Goal: Task Accomplishment & Management: Manage account settings

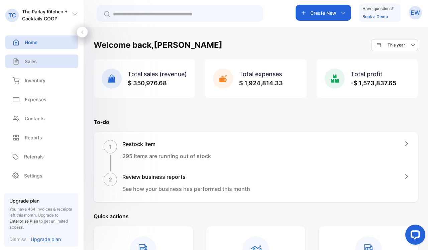
click at [48, 65] on div "Sales" at bounding box center [41, 61] width 73 height 14
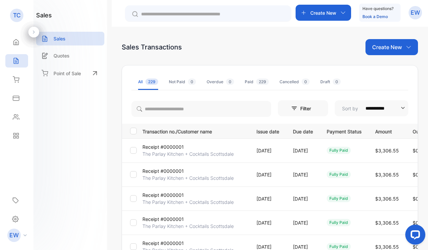
click at [256, 87] on li "Paid 229" at bounding box center [257, 82] width 24 height 16
click at [137, 170] on td at bounding box center [131, 174] width 18 height 24
click at [136, 170] on td at bounding box center [131, 174] width 18 height 24
click at [131, 178] on td at bounding box center [131, 174] width 18 height 24
click at [134, 194] on td at bounding box center [131, 199] width 18 height 24
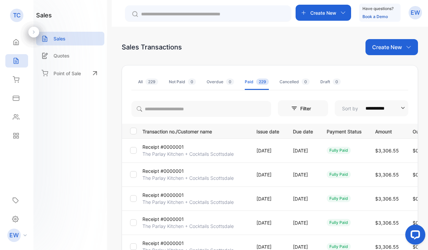
click at [133, 202] on div at bounding box center [133, 198] width 7 height 7
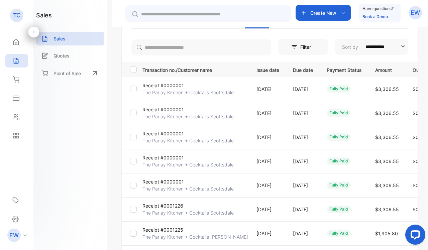
scroll to position [62, 0]
click at [134, 180] on td at bounding box center [131, 185] width 18 height 24
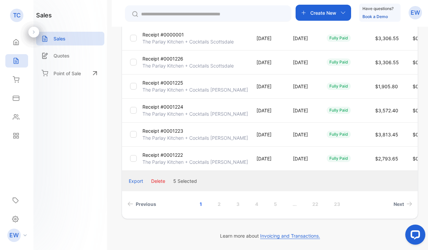
scroll to position [209, 0]
click at [163, 179] on button "Delete" at bounding box center [158, 181] width 14 height 7
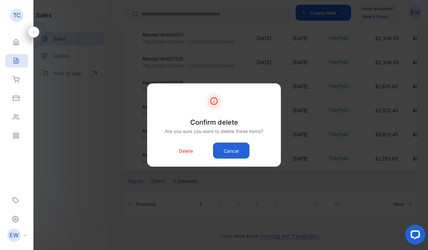
click at [177, 151] on div "Delete Cancel" at bounding box center [214, 151] width 114 height 16
click at [181, 151] on p "Delete" at bounding box center [186, 150] width 14 height 7
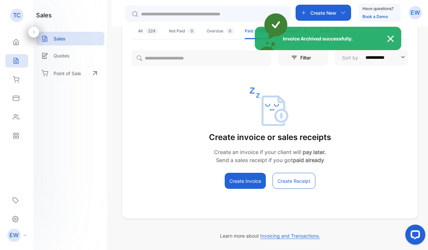
scroll to position [51, 0]
click at [151, 31] on div "Invoice Archived successfully." at bounding box center [214, 125] width 428 height 250
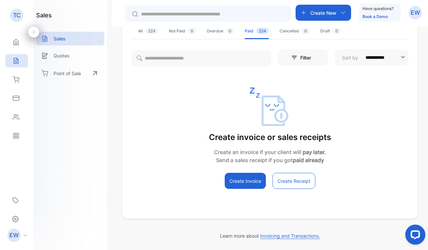
click at [151, 31] on span "224" at bounding box center [151, 31] width 13 height 6
